Goal: Check status: Check status

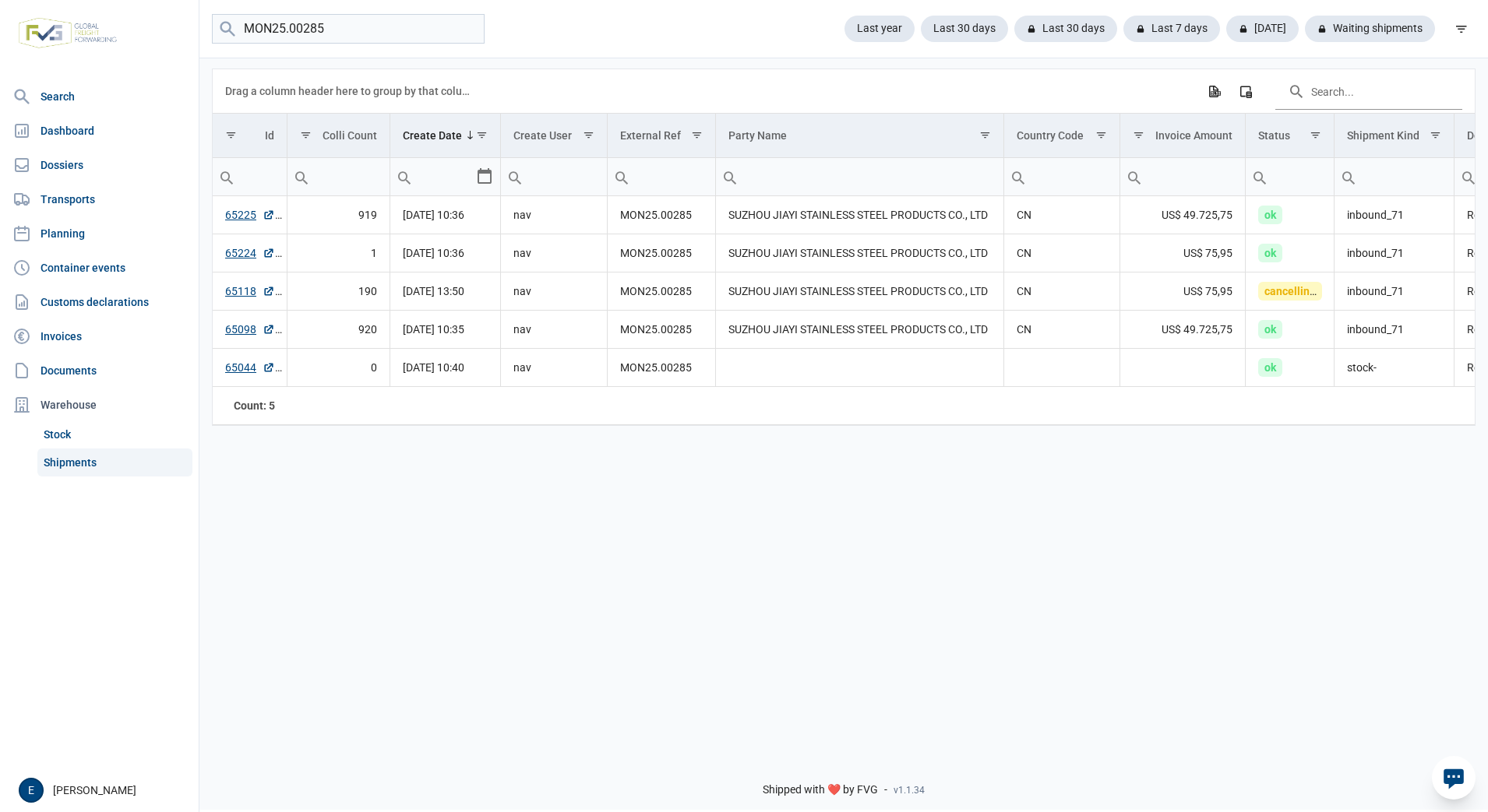
click at [1273, 696] on div "Data grid with 5 rows and 18 columns Drag a column header here to group by that…" at bounding box center [843, 400] width 1289 height 688
drag, startPoint x: 344, startPoint y: 25, endPoint x: 161, endPoint y: 15, distance: 183.3
click at [161, 15] on div "Search Dashboard Dossiers Transports Planning Container events Customs declarat…" at bounding box center [744, 403] width 1488 height 812
type input "3734"
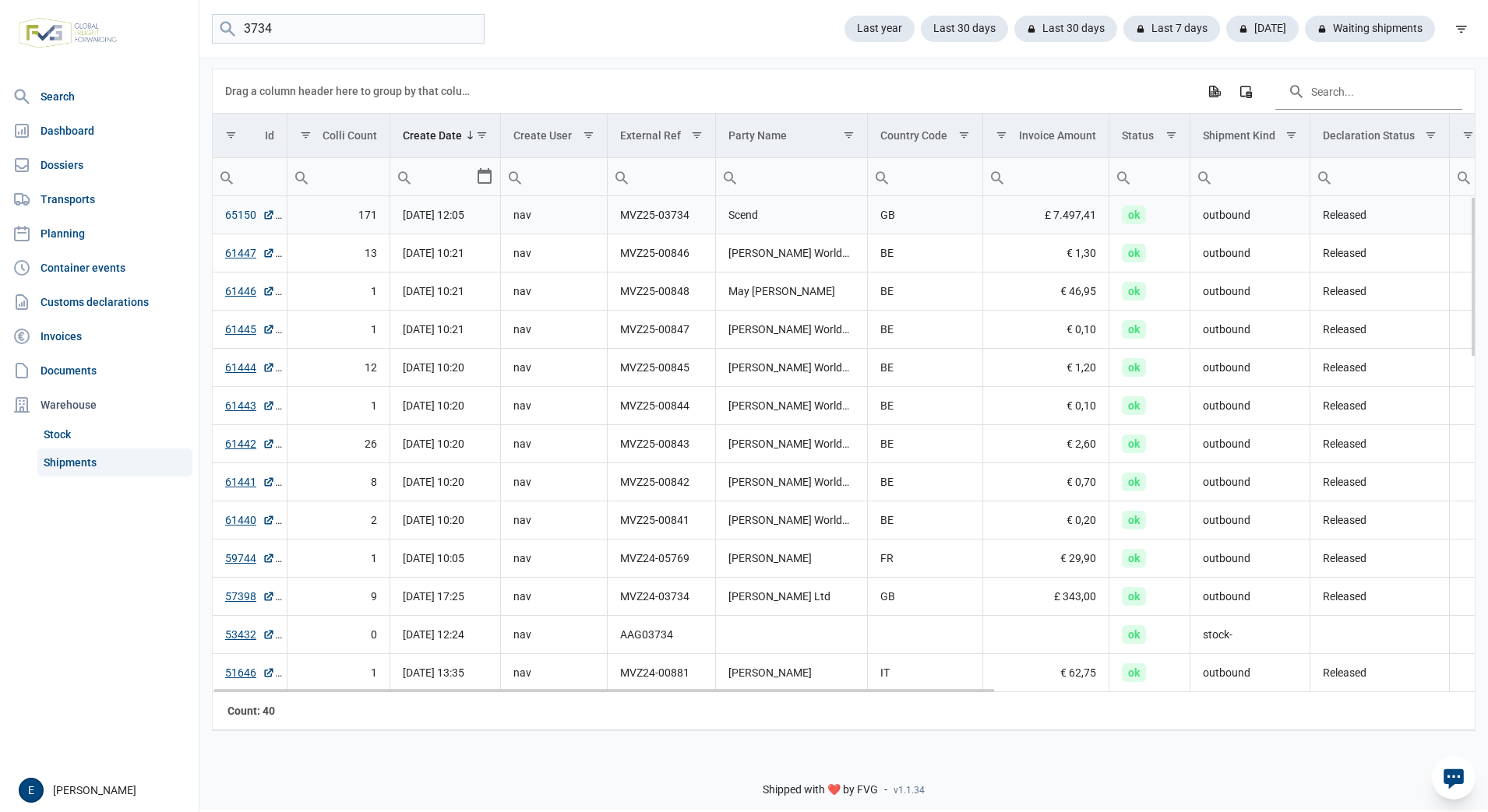
click at [251, 223] on link "65150" at bounding box center [250, 215] width 50 height 15
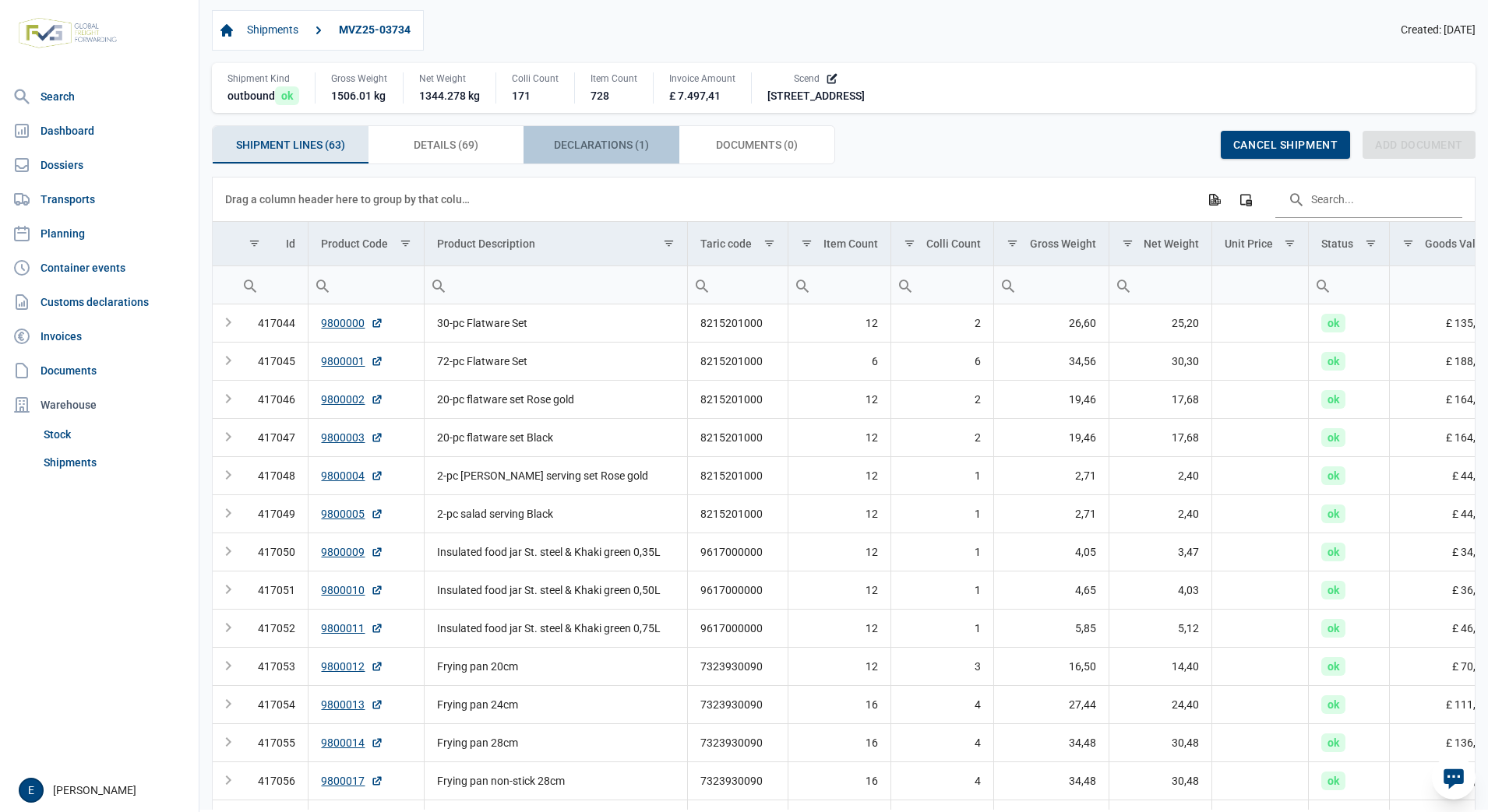
click at [599, 152] on span "Declarations (1) Declarations (1)" at bounding box center [601, 145] width 95 height 19
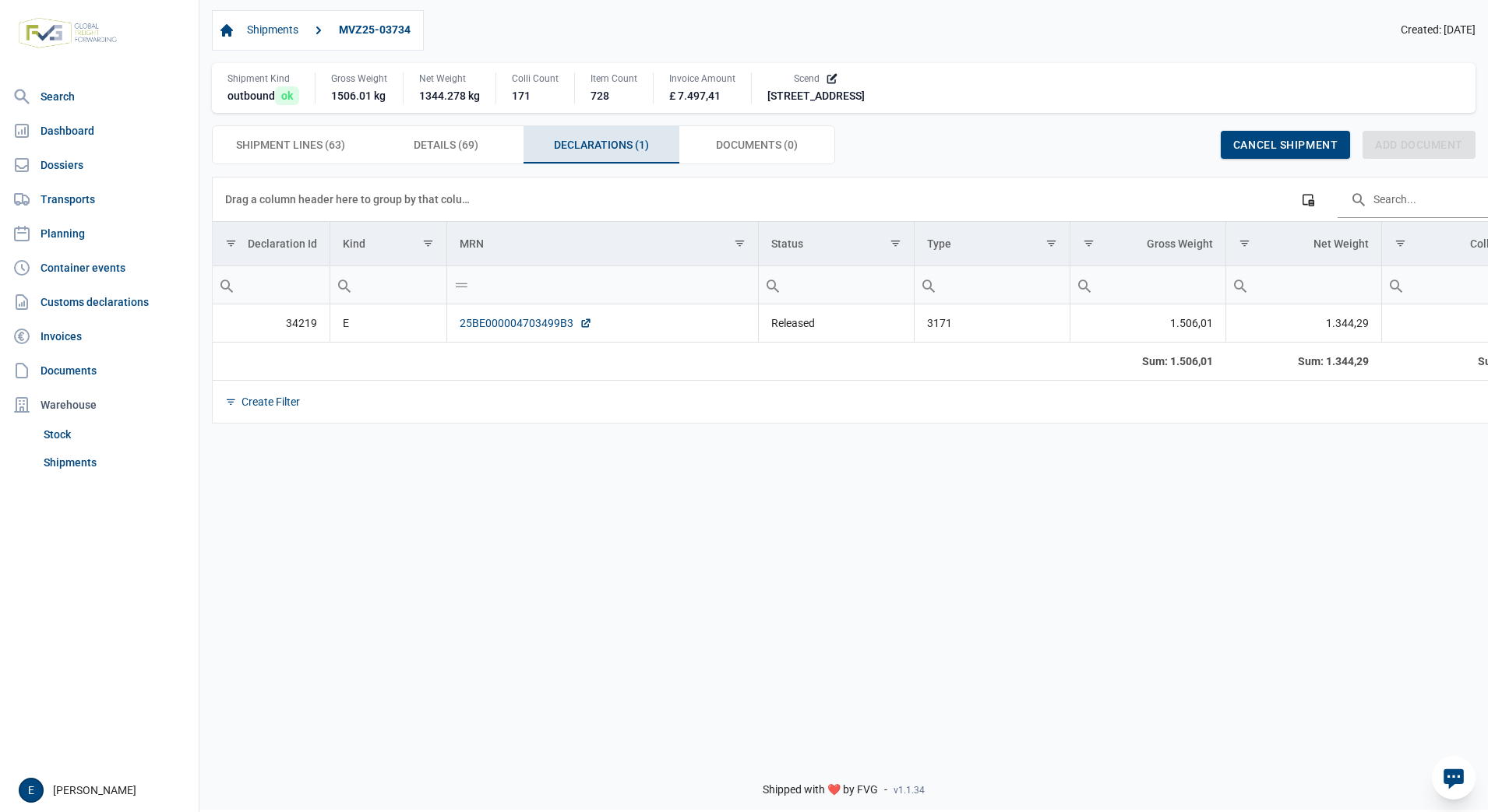
click at [523, 331] on link "25BE000004703499B3" at bounding box center [526, 322] width 132 height 15
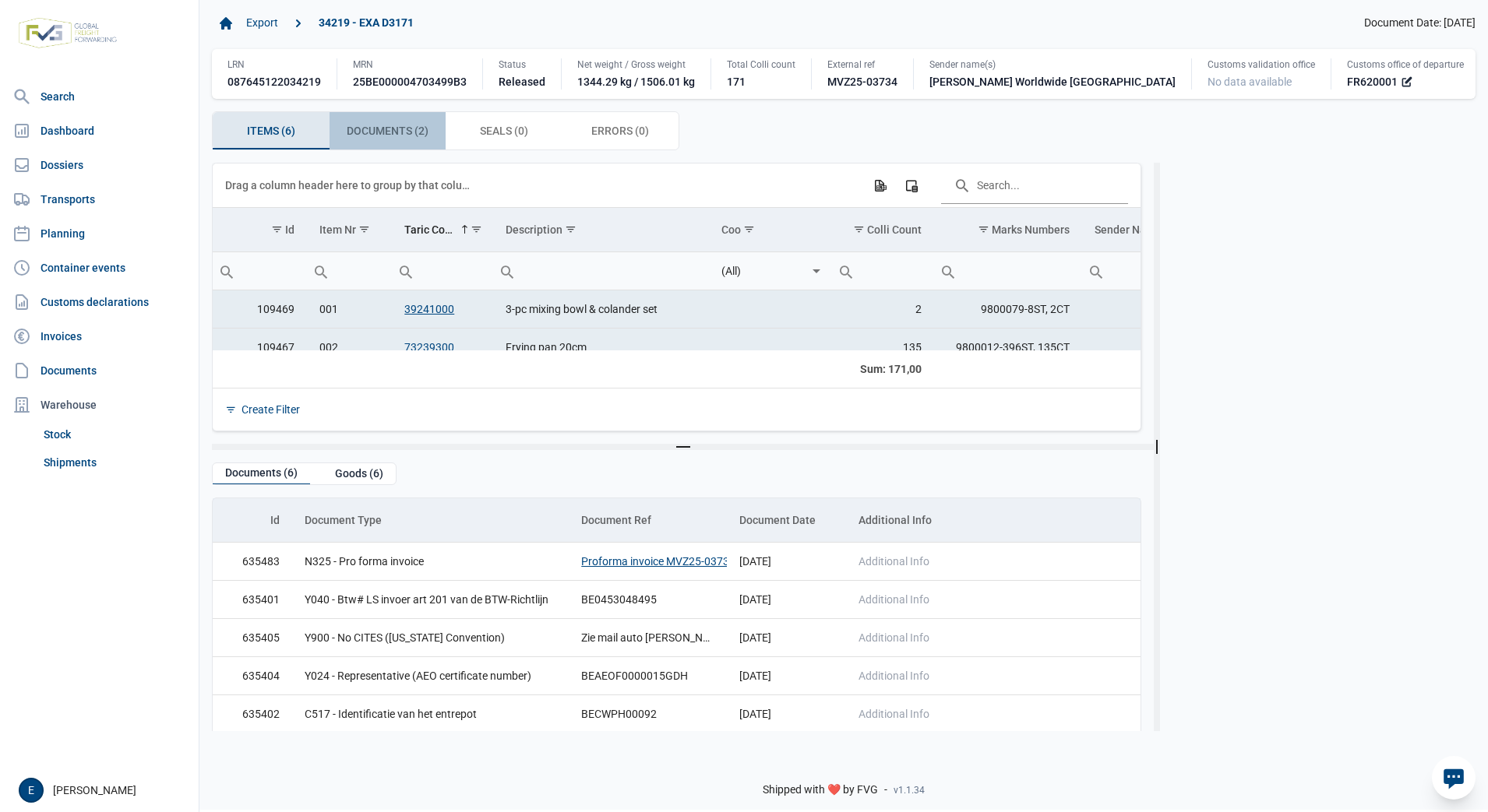
click at [404, 137] on span "Documents (2) Documents (2)" at bounding box center [388, 130] width 82 height 19
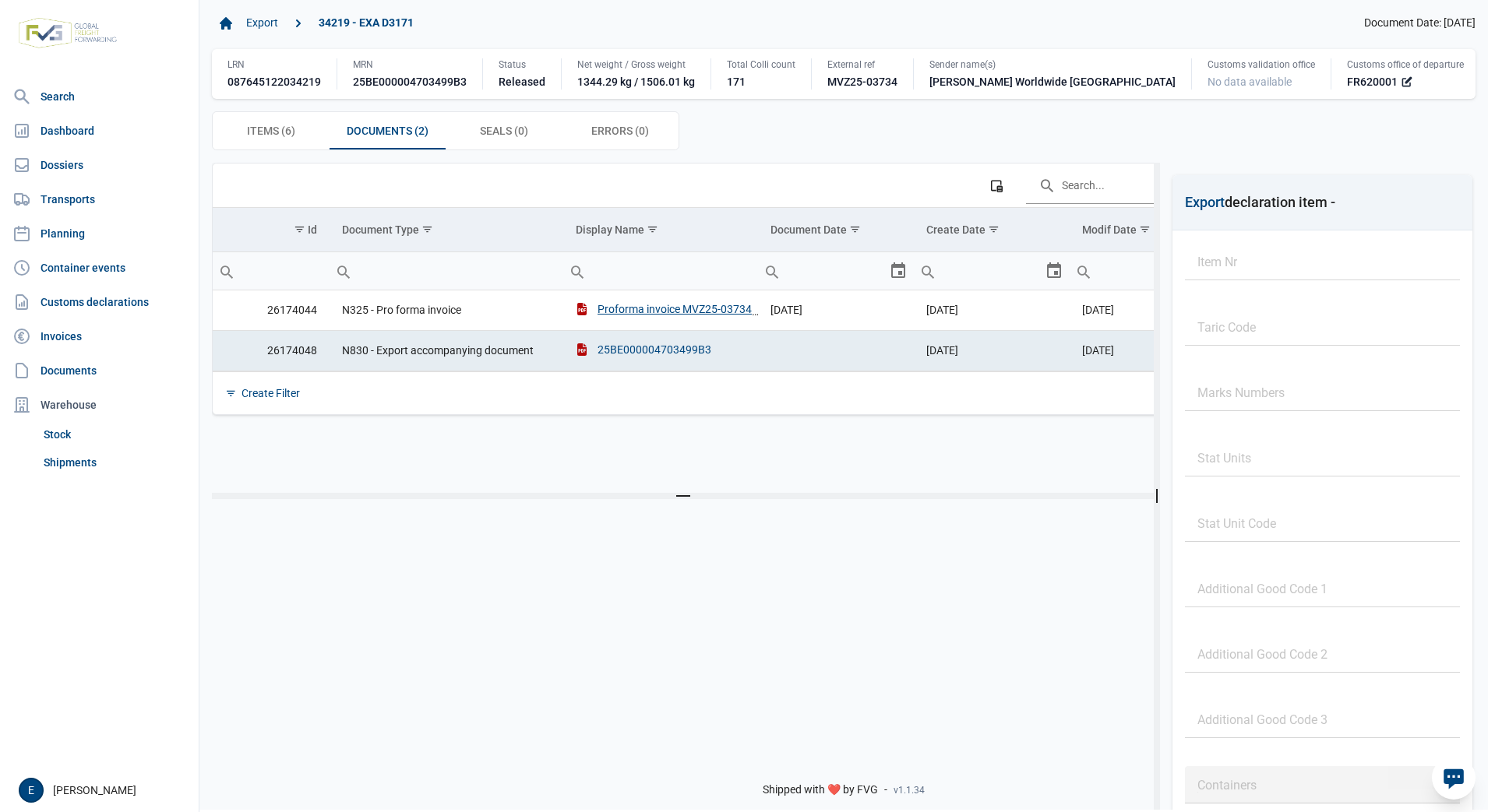
click at [663, 353] on div "25BE000004703499B3" at bounding box center [644, 349] width 136 height 15
